Goal: Task Accomplishment & Management: Use online tool/utility

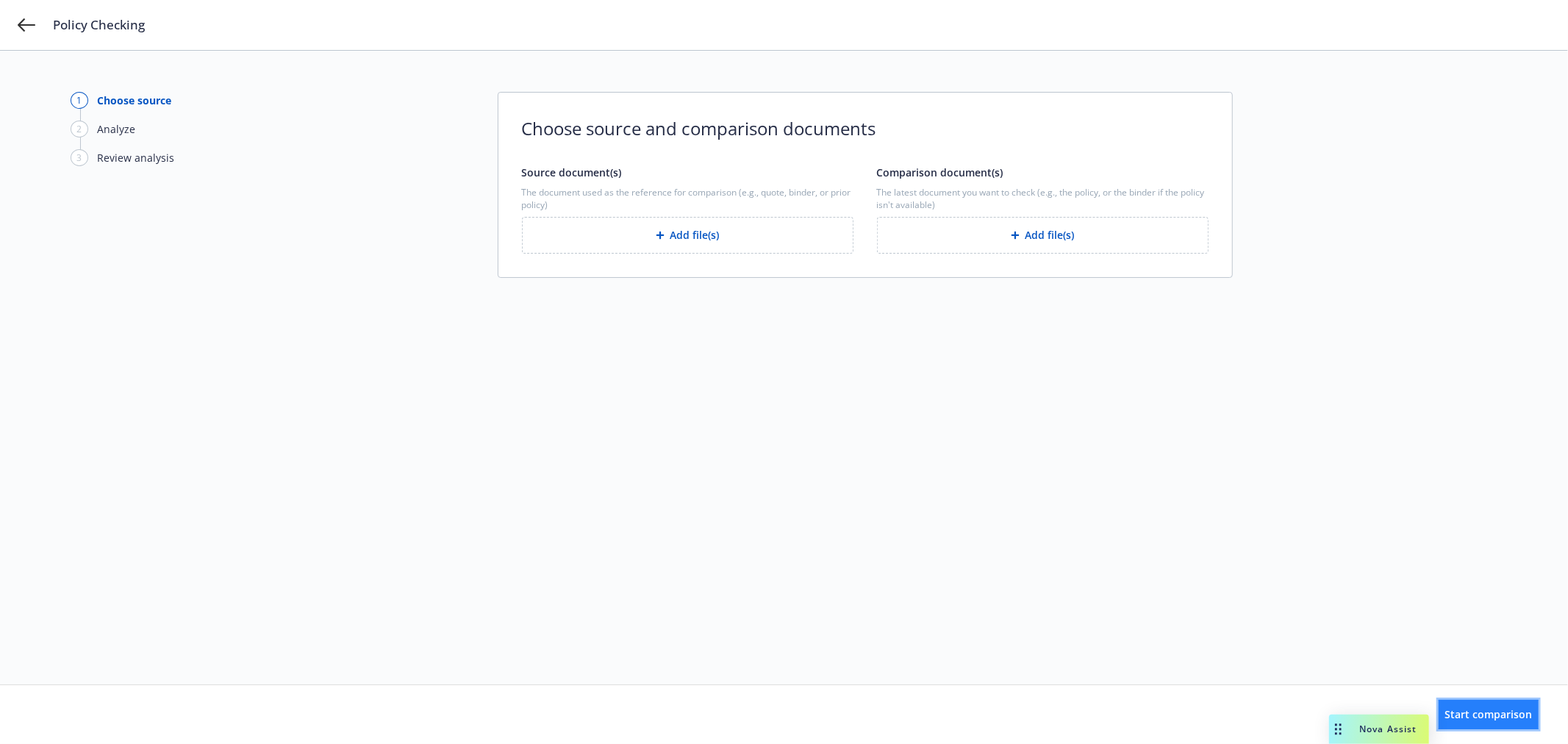
click at [1479, 706] on button "Start comparison" at bounding box center [1488, 715] width 100 height 29
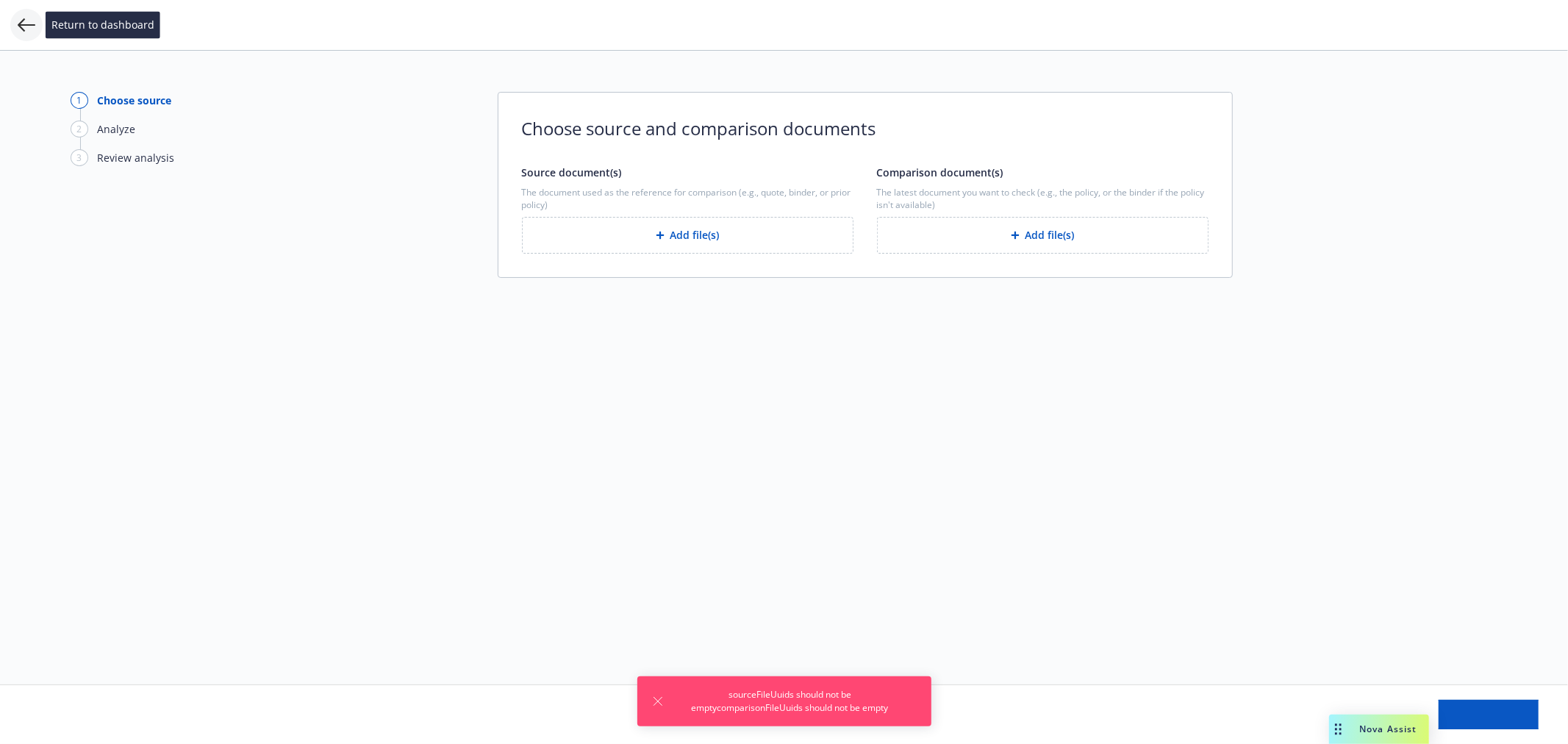
click at [19, 19] on icon at bounding box center [26, 25] width 17 height 17
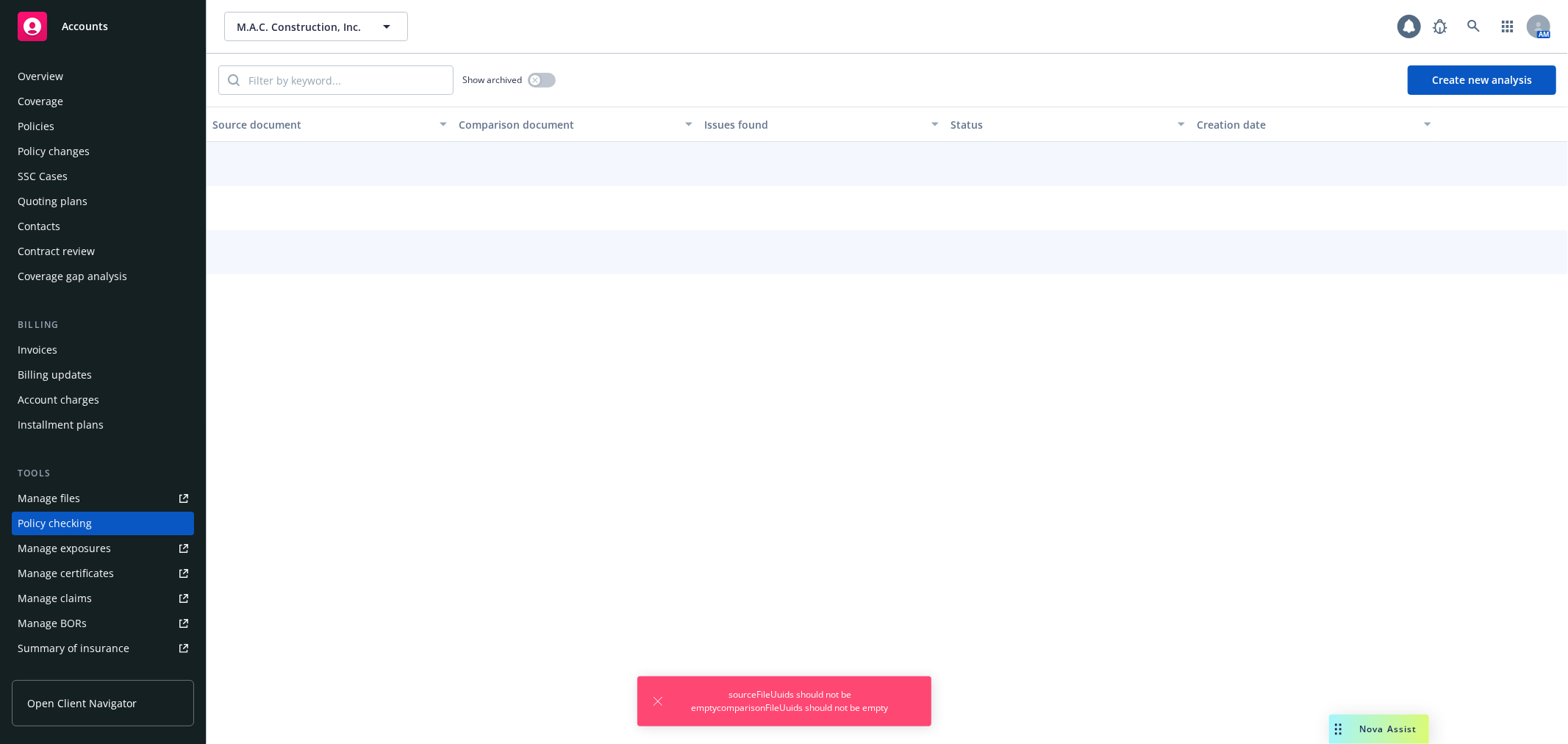
scroll to position [127, 0]
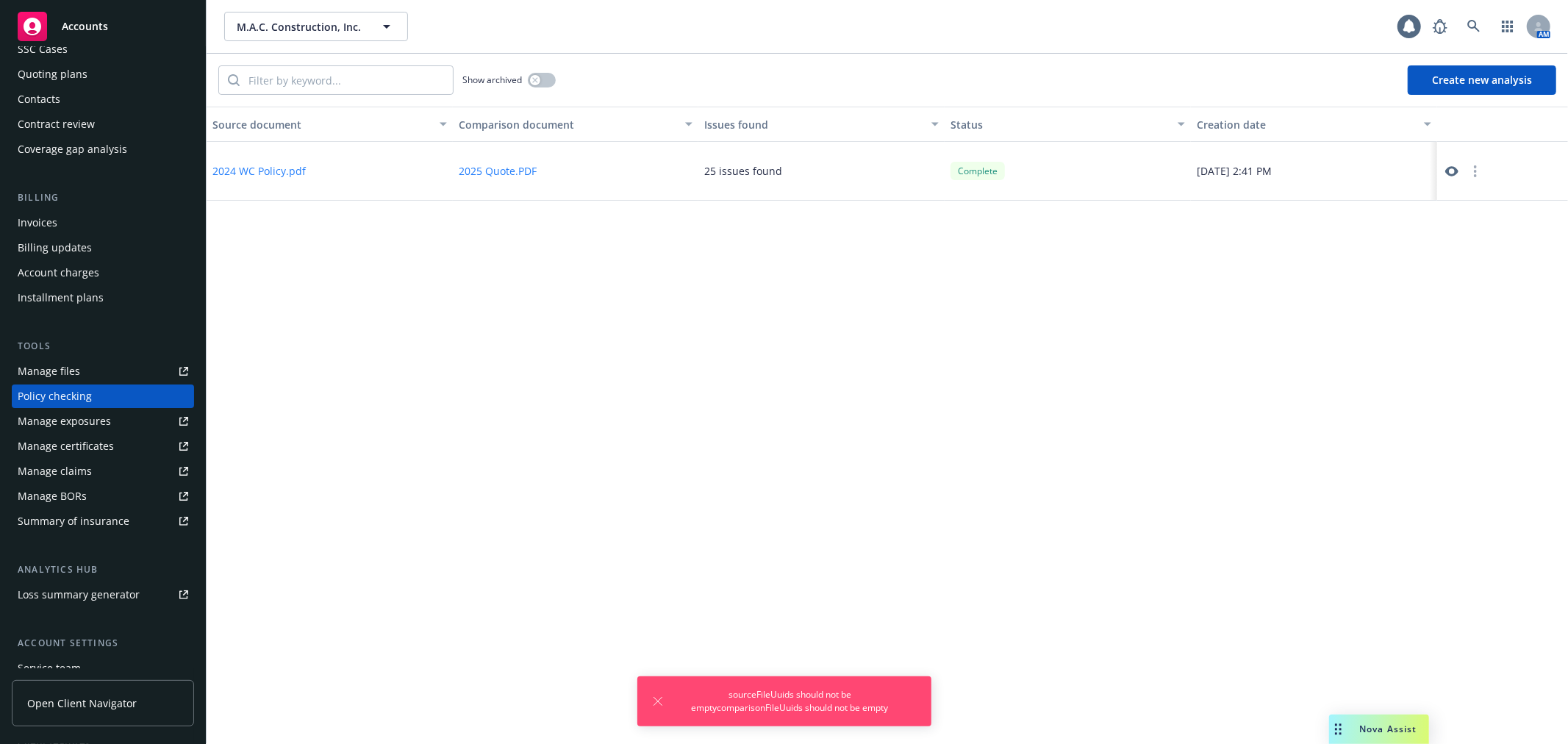
click at [1478, 89] on button "Create new analysis" at bounding box center [1482, 80] width 149 height 29
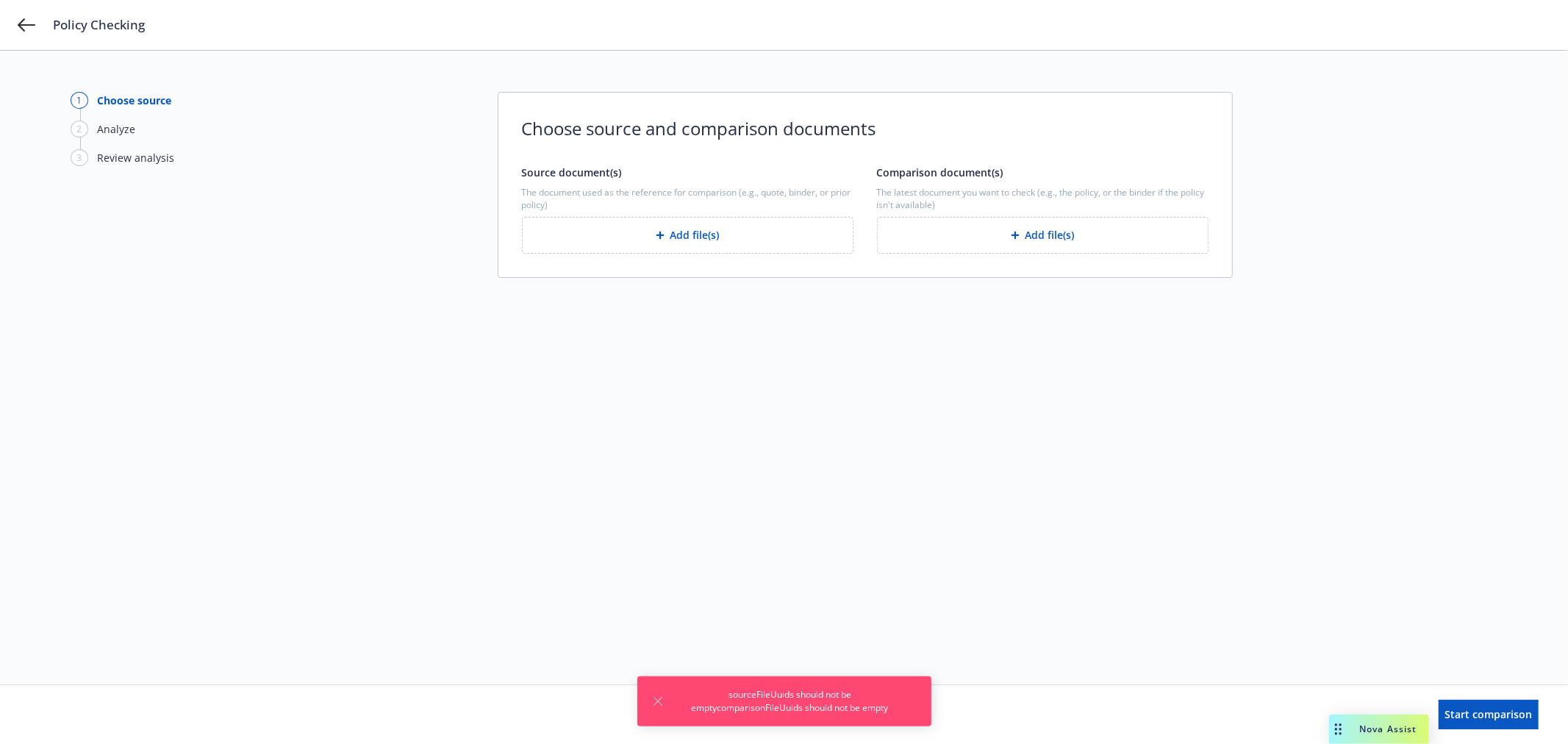
click at [792, 225] on button "Add file(s)" at bounding box center [688, 235] width 332 height 37
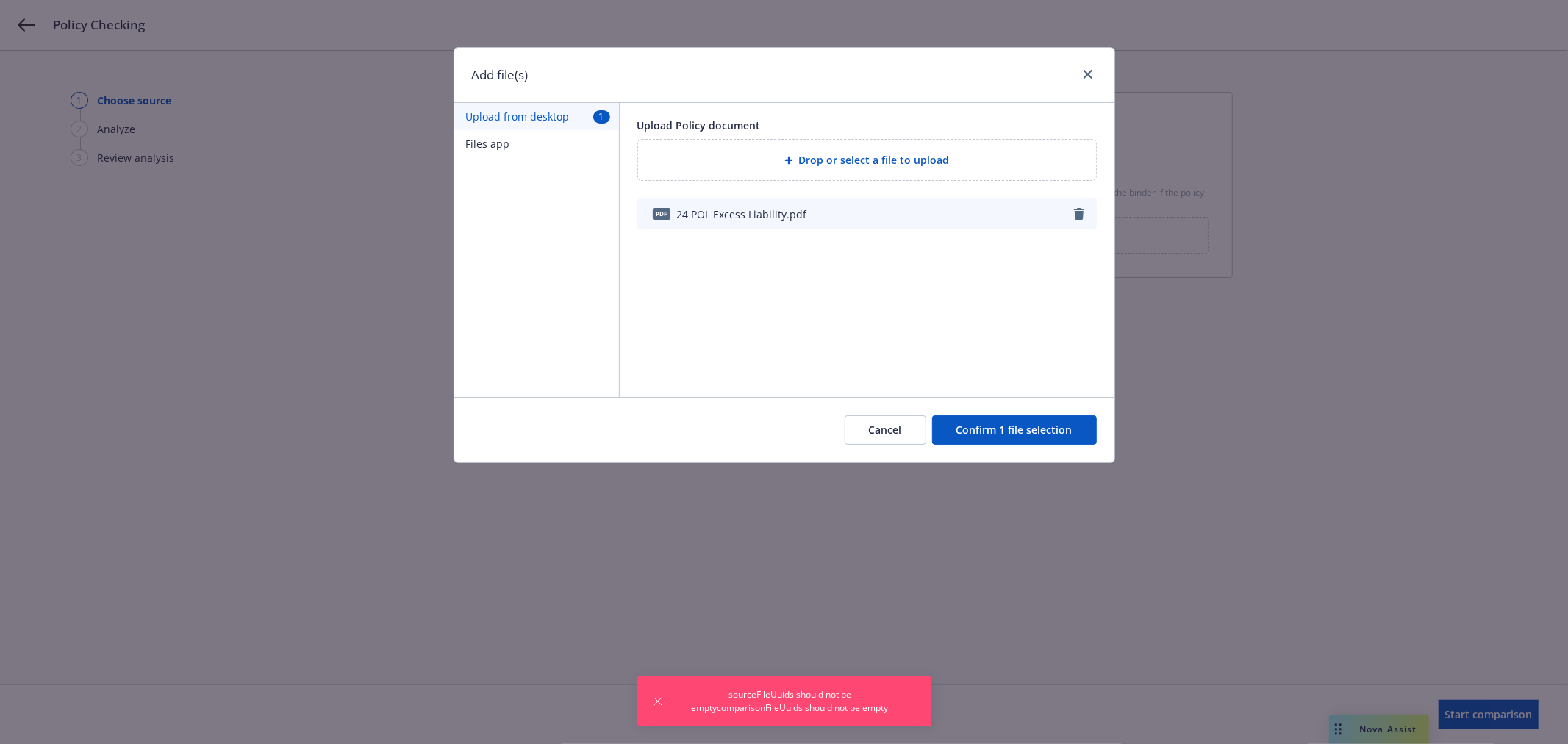
click at [1017, 428] on button "Confirm 1 file selection" at bounding box center [1015, 430] width 164 height 29
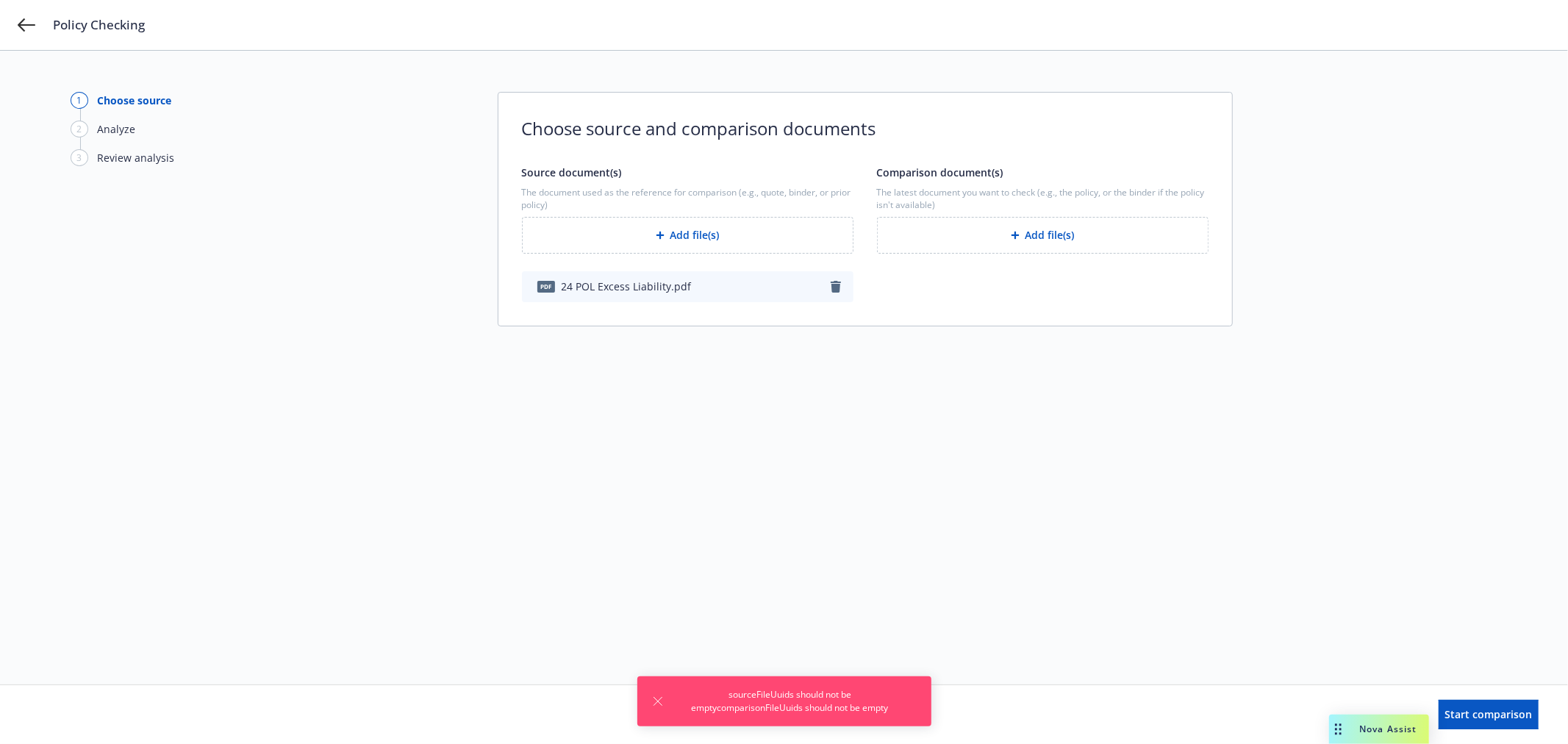
click at [1054, 233] on button "Add file(s)" at bounding box center [1043, 235] width 332 height 37
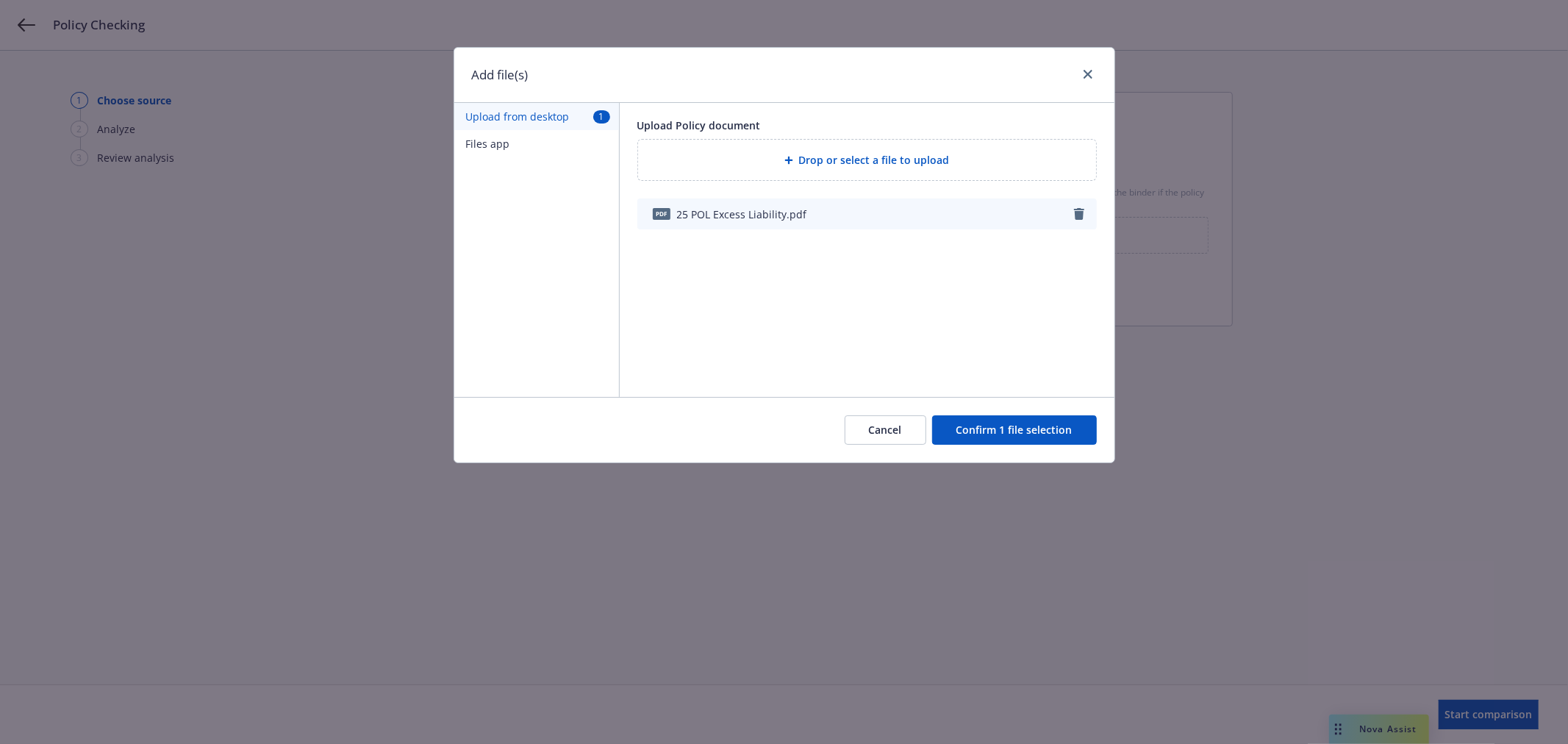
click at [1015, 428] on button "Confirm 1 file selection" at bounding box center [1015, 430] width 164 height 29
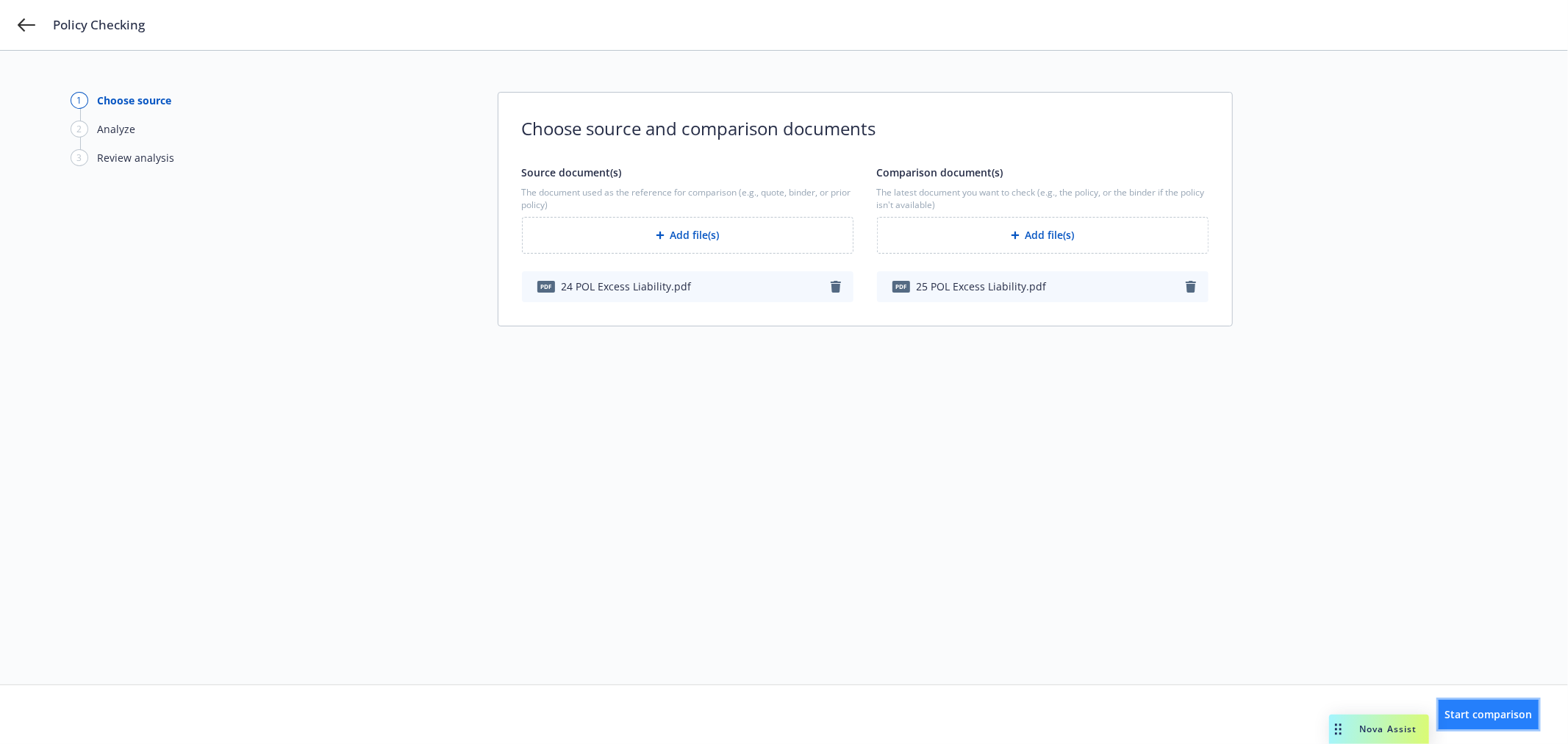
click at [1465, 707] on span "Start comparison" at bounding box center [1489, 714] width 87 height 14
